Goal: Task Accomplishment & Management: Use online tool/utility

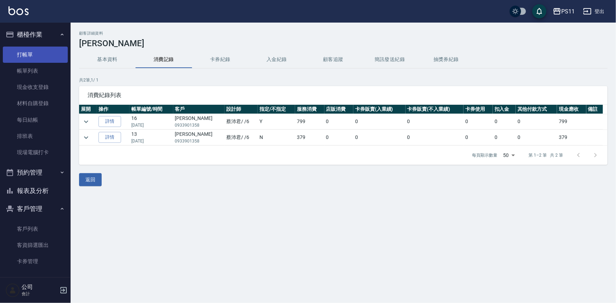
drag, startPoint x: 0, startPoint y: 0, endPoint x: 43, endPoint y: 53, distance: 68.0
click at [43, 53] on link "打帳單" at bounding box center [35, 55] width 65 height 16
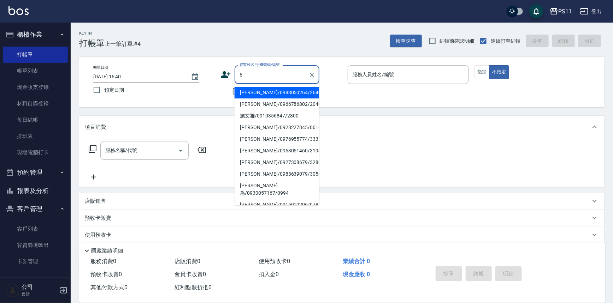
type input "[PERSON_NAME]/0983050264/2640"
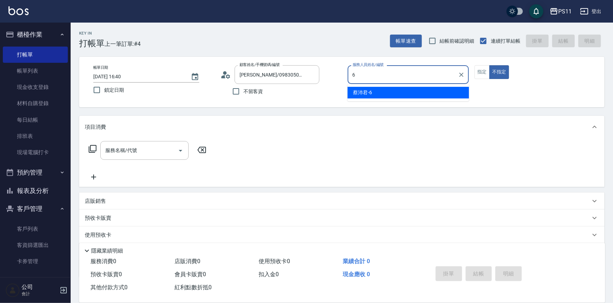
type input "[PERSON_NAME]6"
type button "false"
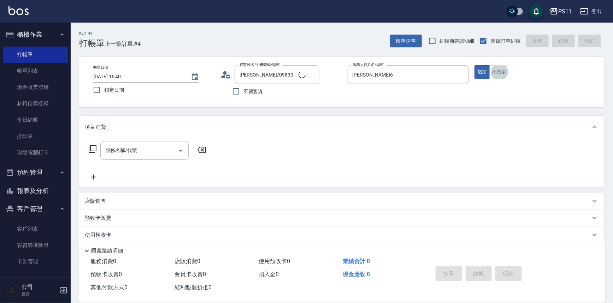
type input "菜佩龜/0916145580/6"
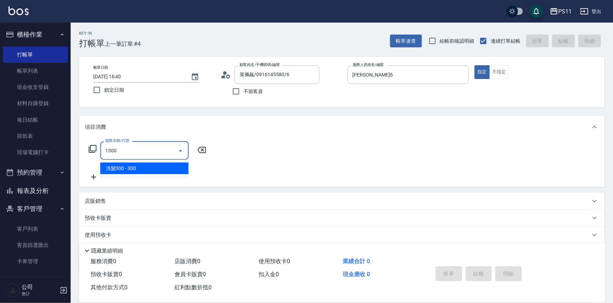
type input "洗髮300(1300)"
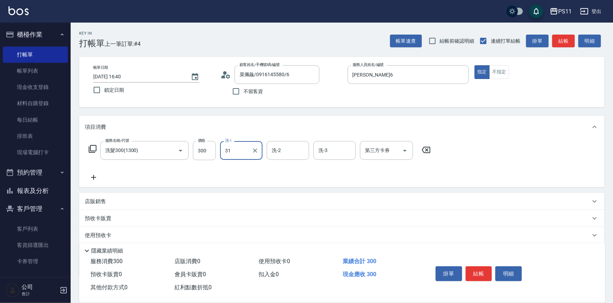
type input "[PERSON_NAME]-31"
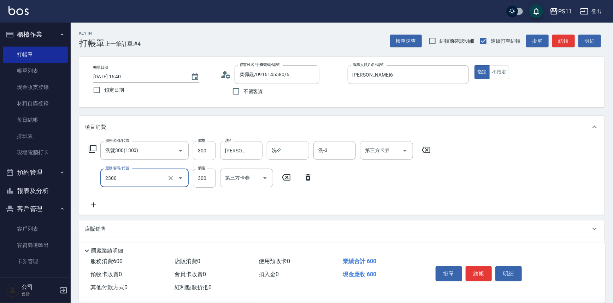
type input "剪髮(2300)"
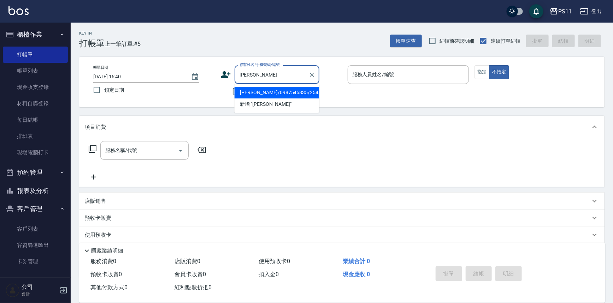
click at [293, 95] on li "[PERSON_NAME]/0987545835/2548" at bounding box center [277, 93] width 85 height 12
type input "[PERSON_NAME]/0987545835/2548"
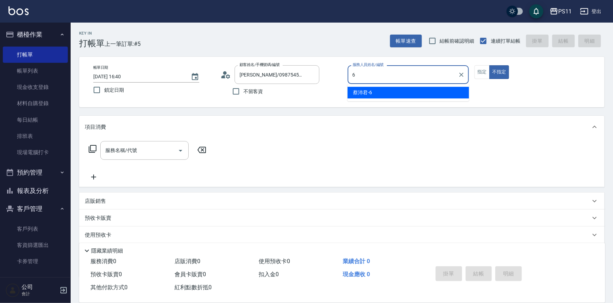
type input "[PERSON_NAME]6"
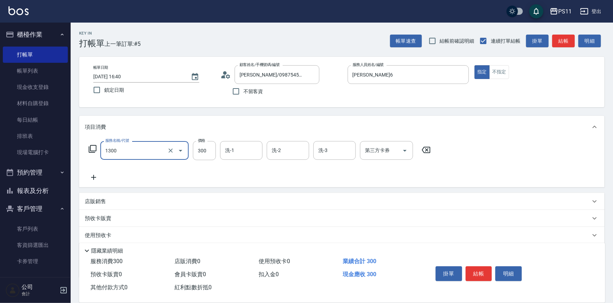
type input "洗髮300(1300)"
type input "3"
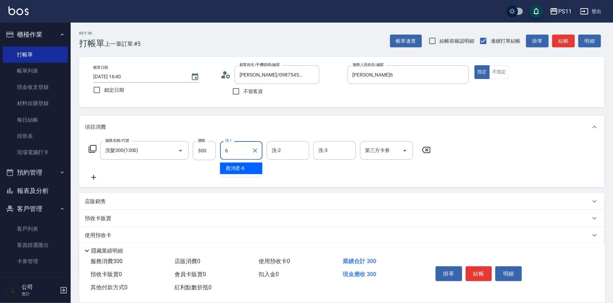
type input "[PERSON_NAME]6"
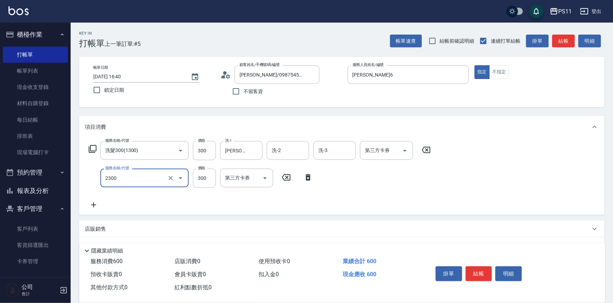
type input "剪髮(2300)"
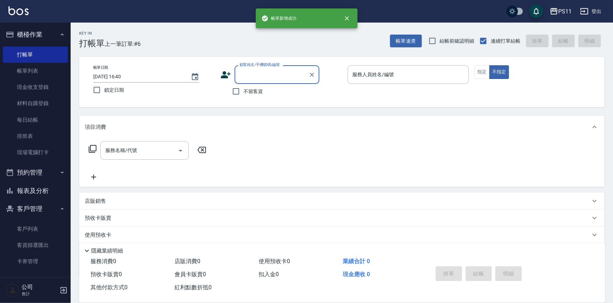
click at [53, 192] on button "報表及分析" at bounding box center [35, 191] width 65 height 18
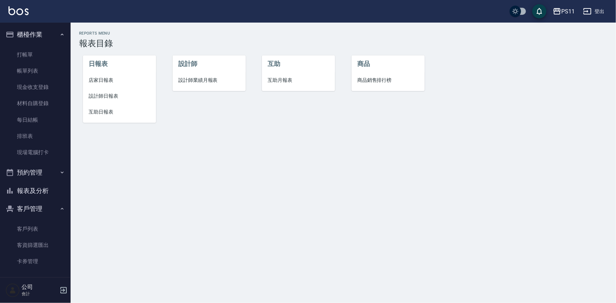
click at [100, 100] on li "設計師日報表" at bounding box center [119, 96] width 73 height 16
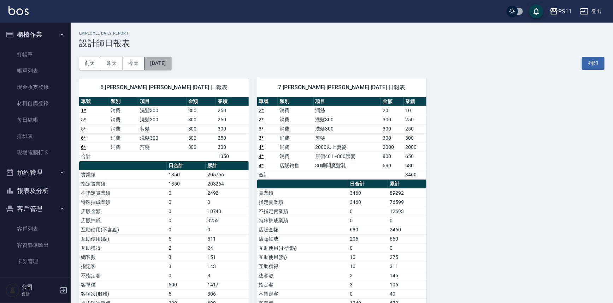
click at [164, 63] on button "[DATE]" at bounding box center [157, 63] width 27 height 13
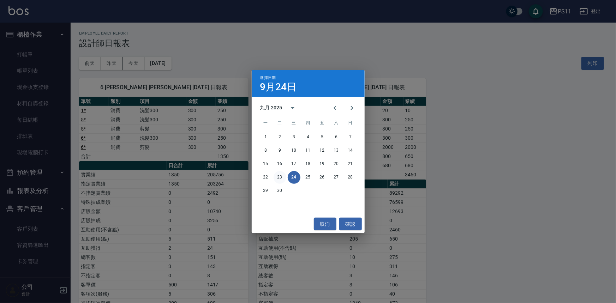
click at [282, 179] on button "23" at bounding box center [280, 177] width 13 height 13
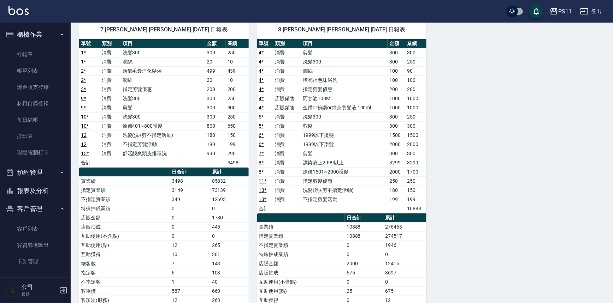
scroll to position [64, 0]
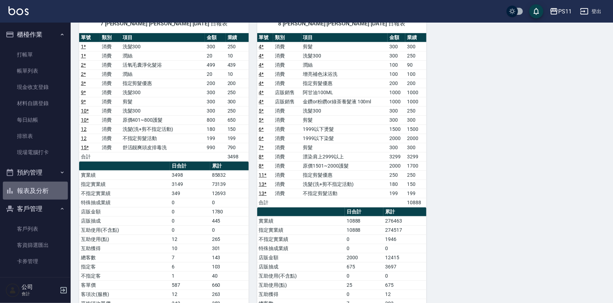
click at [53, 188] on button "報表及分析" at bounding box center [35, 191] width 65 height 18
